Goal: Task Accomplishment & Management: Complete application form

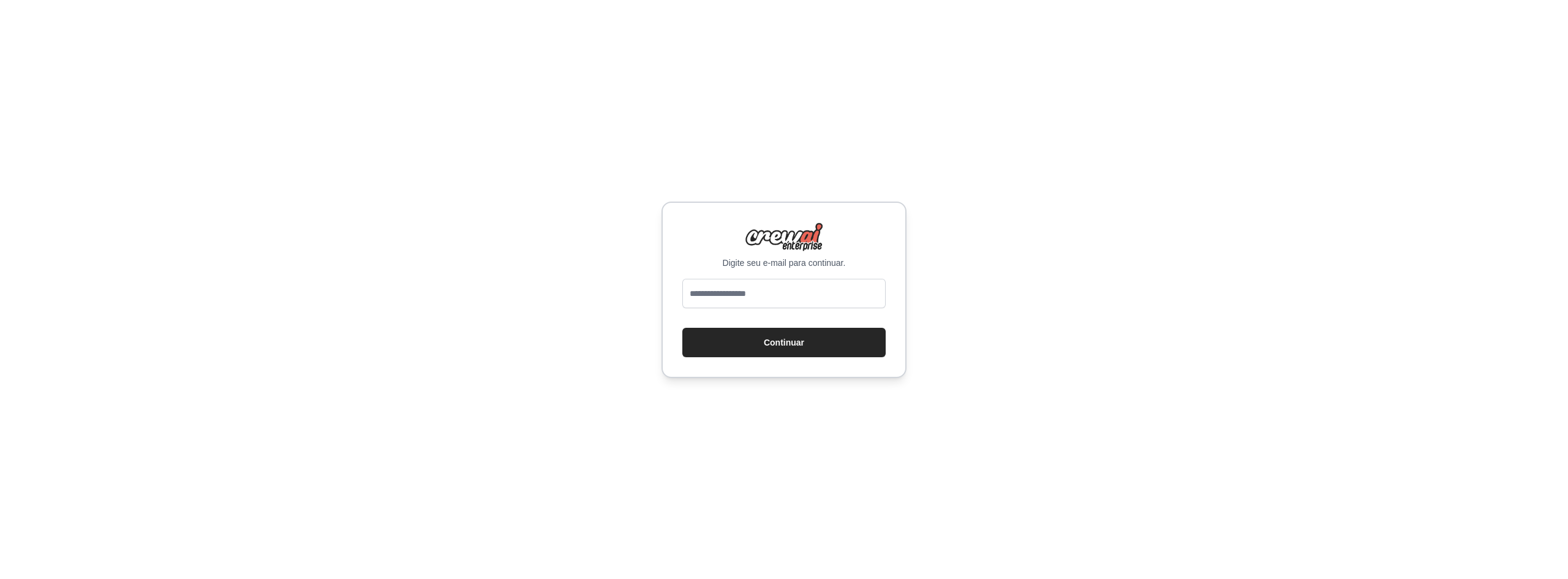
click at [741, 294] on input "email" at bounding box center [784, 294] width 203 height 29
type input "**********"
click at [793, 350] on button "Continuar" at bounding box center [784, 343] width 203 height 29
drag, startPoint x: 793, startPoint y: 350, endPoint x: 286, endPoint y: 276, distance: 512.4
click at [286, 276] on div "**********" at bounding box center [784, 289] width 1568 height 579
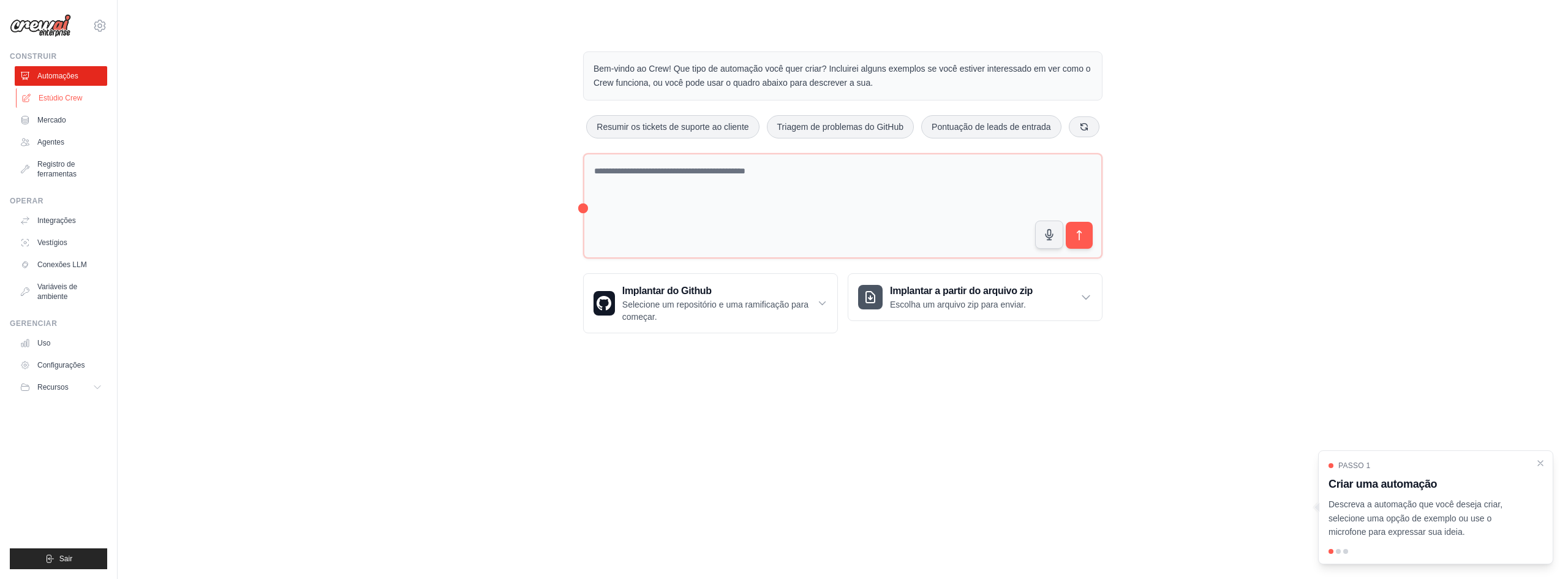
click at [78, 94] on font "Estúdio Crew" at bounding box center [60, 98] width 43 height 8
click at [42, 141] on font "Agentes" at bounding box center [52, 142] width 27 height 8
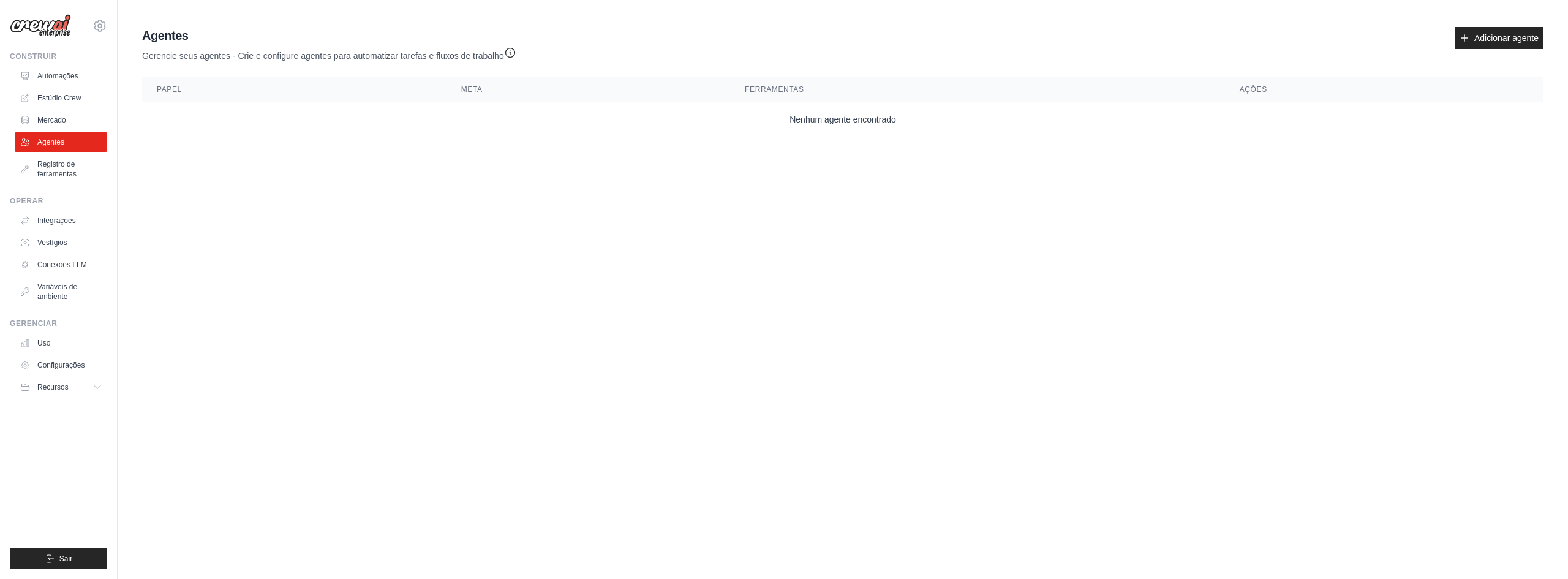
click at [242, 83] on th "Papel" at bounding box center [294, 89] width 304 height 26
click at [225, 92] on th "Papel" at bounding box center [294, 89] width 304 height 26
click at [509, 95] on th "Meta" at bounding box center [588, 89] width 284 height 26
click at [878, 89] on th "Ferramentas" at bounding box center [978, 89] width 495 height 26
drag, startPoint x: 915, startPoint y: 130, endPoint x: 994, endPoint y: 119, distance: 79.8
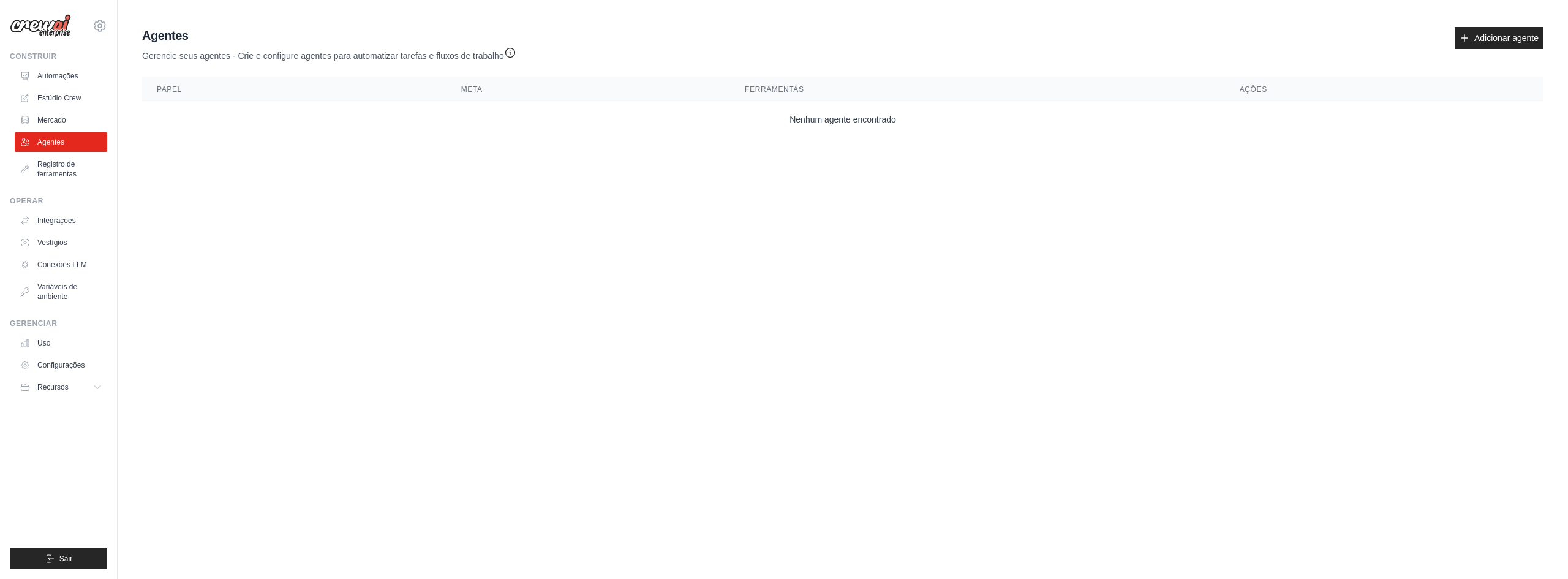
click at [921, 129] on td "Nenhum agente encontrado" at bounding box center [843, 119] width 1402 height 33
drag, startPoint x: 1315, startPoint y: 75, endPoint x: 1275, endPoint y: 96, distance: 45.2
click at [1313, 78] on div "Agentes Gerencie seus agentes - Crie e configure agentes para automatizar taref…" at bounding box center [843, 81] width 1411 height 118
click at [1266, 100] on th "Ações" at bounding box center [1384, 89] width 318 height 26
click at [1488, 34] on font "Adicionar agente" at bounding box center [1506, 38] width 64 height 10
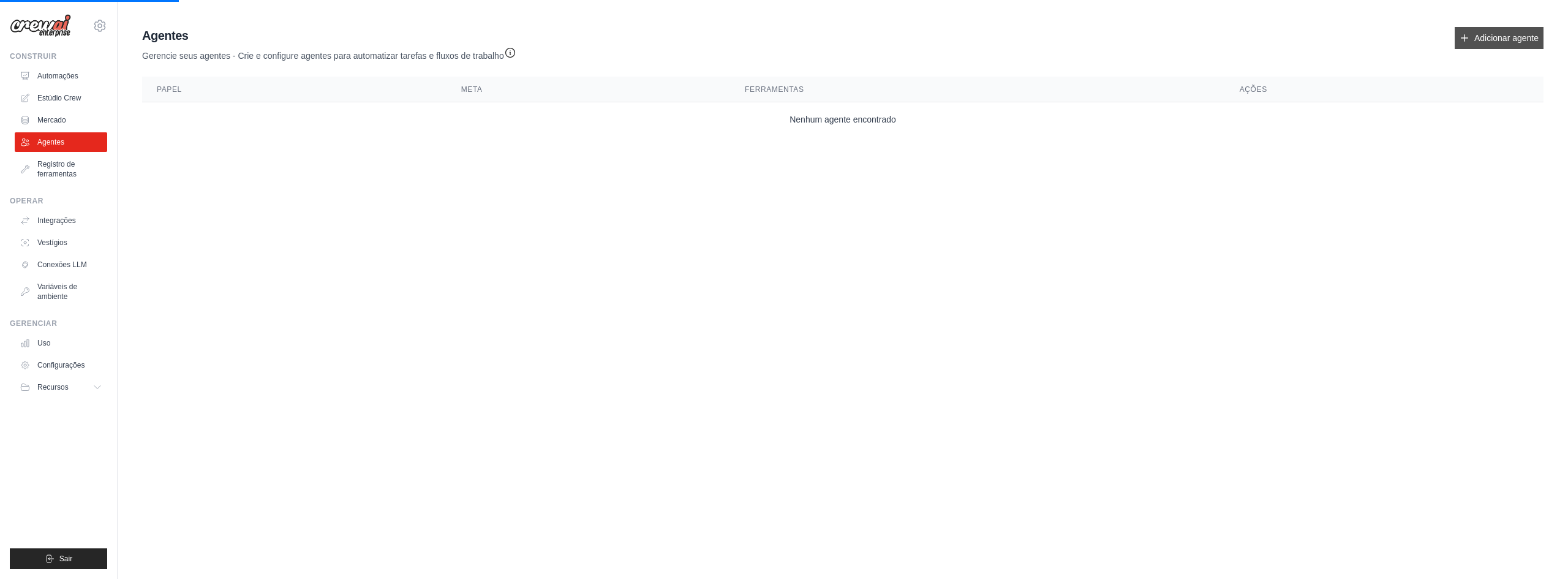
click at [1491, 31] on link "Adicionar agente" at bounding box center [1499, 38] width 89 height 22
click at [1486, 36] on font "Adicionar agente" at bounding box center [1506, 38] width 64 height 10
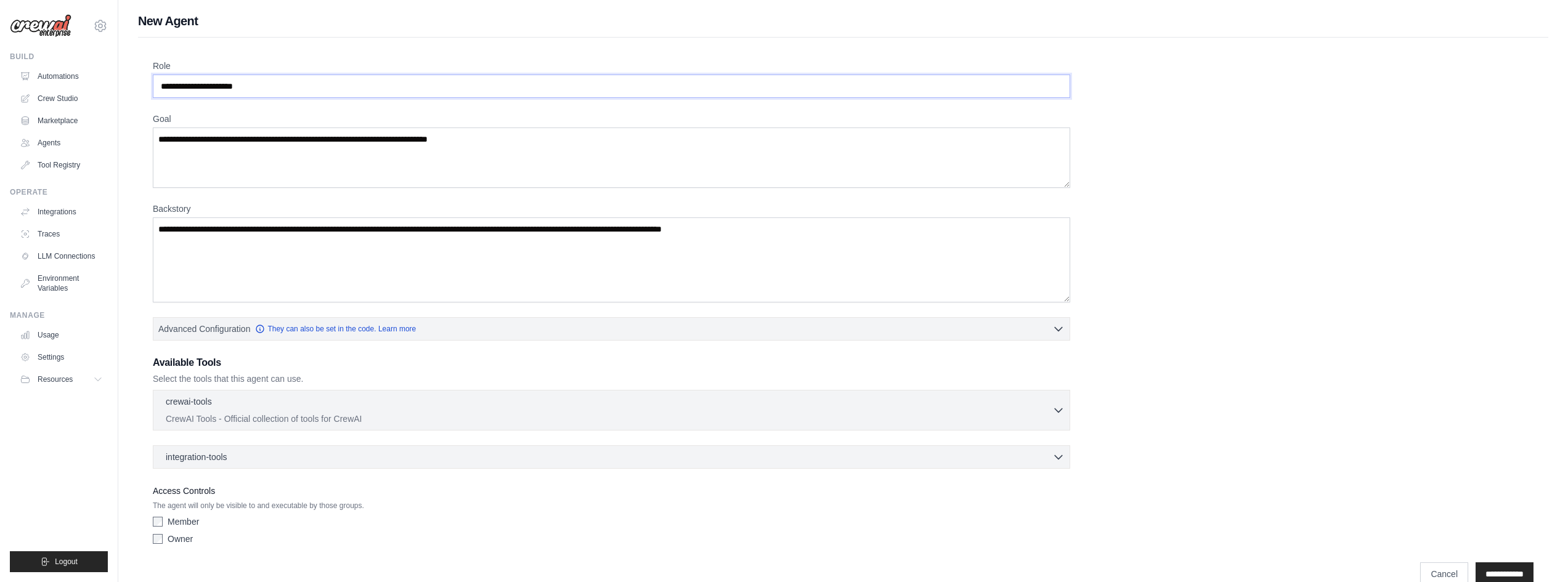
click at [285, 91] on input "Role" at bounding box center [611, 86] width 917 height 23
drag, startPoint x: 285, startPoint y: 91, endPoint x: 223, endPoint y: 88, distance: 62.1
click at [223, 88] on input "Role" at bounding box center [611, 86] width 917 height 23
click at [593, 123] on label "Meta" at bounding box center [611, 119] width 917 height 12
click at [593, 128] on textarea "Meta" at bounding box center [611, 158] width 917 height 60
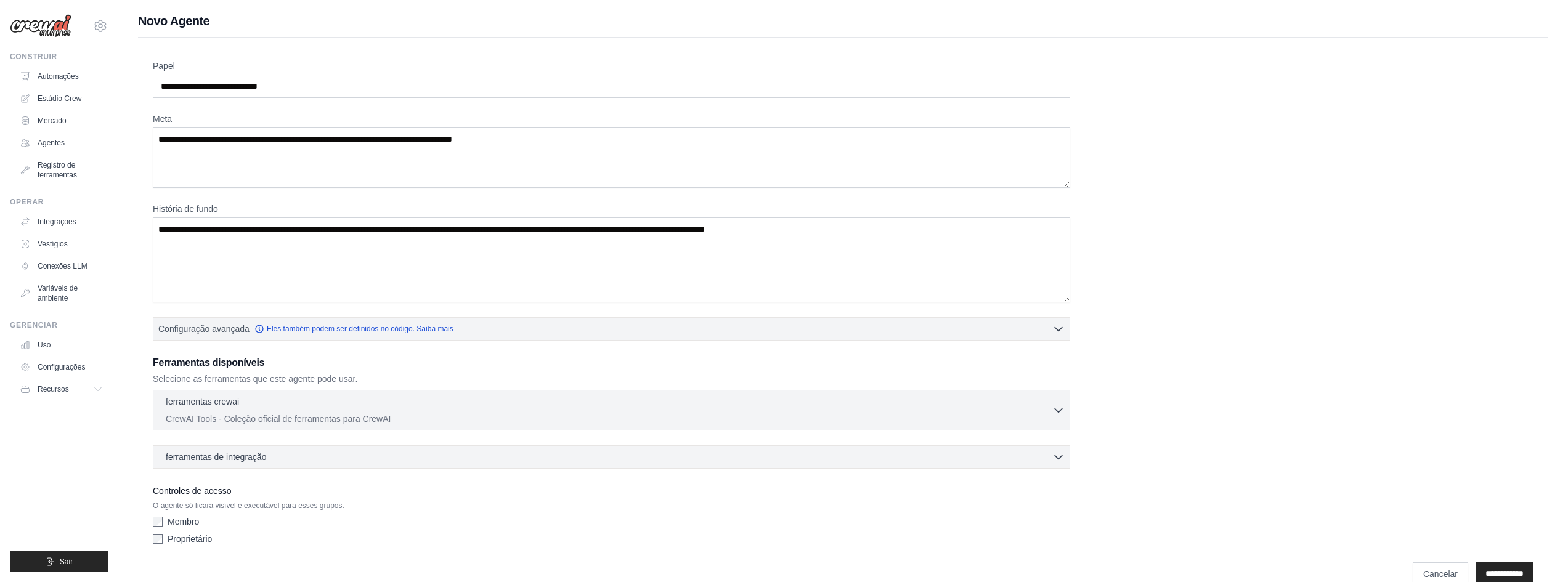
click at [300, 117] on label "Meta" at bounding box center [611, 119] width 917 height 12
click at [300, 128] on textarea "Meta" at bounding box center [611, 158] width 917 height 60
